Goal: Find specific page/section: Find specific page/section

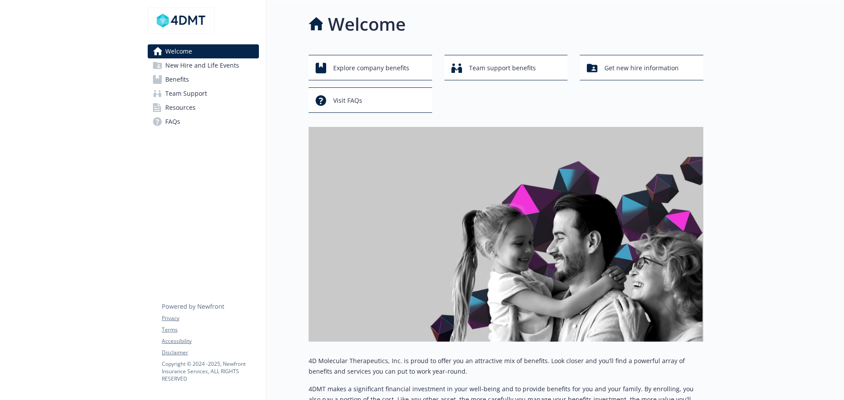
click at [204, 84] on link "Benefits" at bounding box center [203, 79] width 111 height 14
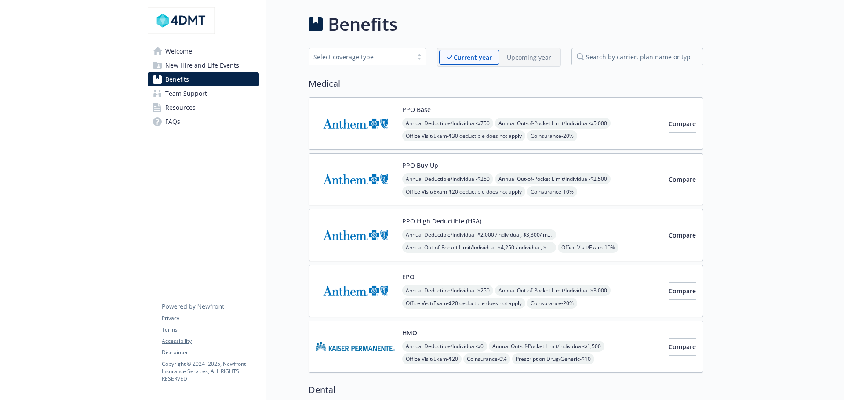
click at [351, 124] on img at bounding box center [355, 123] width 79 height 37
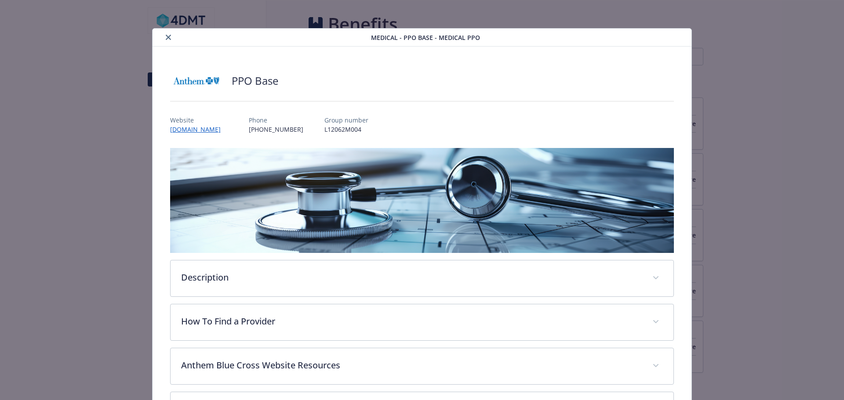
scroll to position [26, 0]
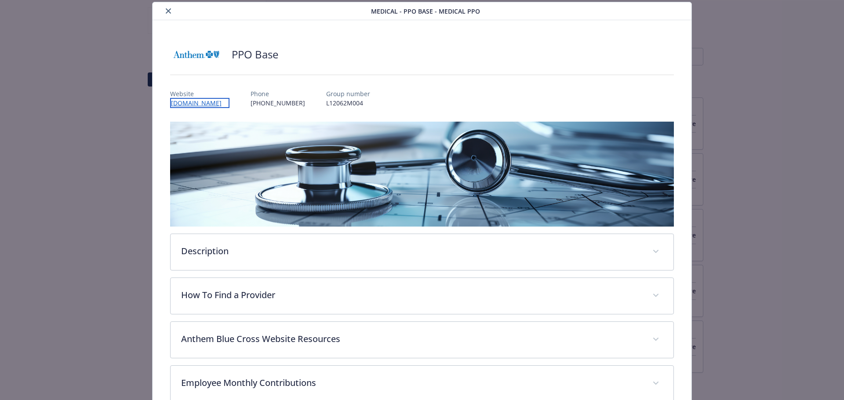
click at [186, 102] on link "[DOMAIN_NAME]" at bounding box center [199, 103] width 59 height 10
